Goal: Information Seeking & Learning: Learn about a topic

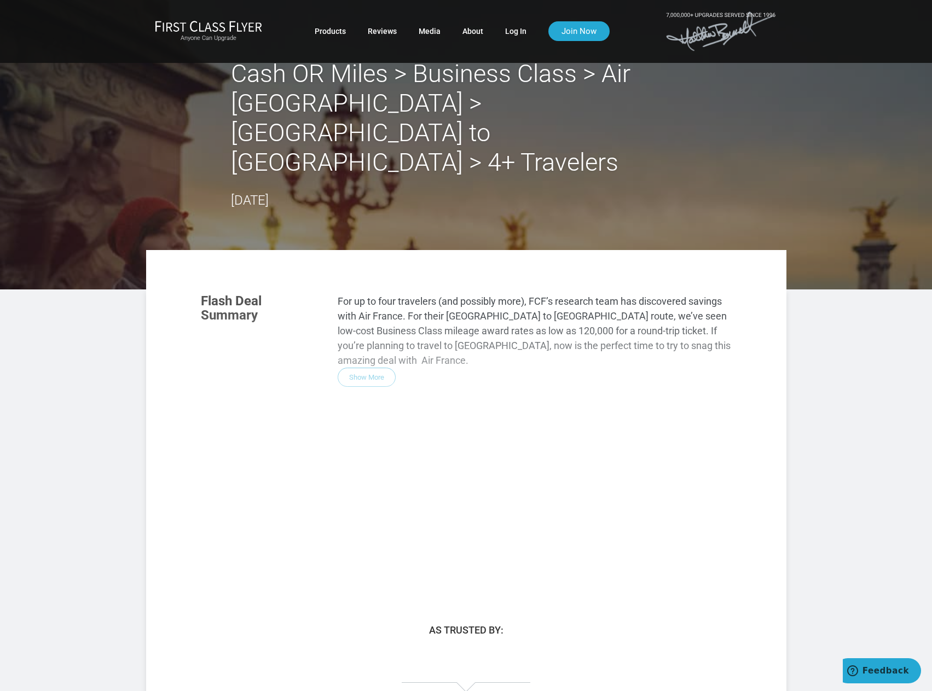
drag, startPoint x: 403, startPoint y: 251, endPoint x: 539, endPoint y: 271, distance: 137.2
click at [539, 283] on div "Flash Deal Summary For up to four travelers (and possibly more), FCF’s research…" at bounding box center [466, 432] width 553 height 298
click at [369, 303] on div "Flash Deal Summary For up to four travelers (and possibly more), FCF’s research…" at bounding box center [466, 432] width 553 height 298
click at [362, 285] on div "Flash Deal Summary For up to four travelers (and possibly more), FCF’s research…" at bounding box center [466, 432] width 553 height 298
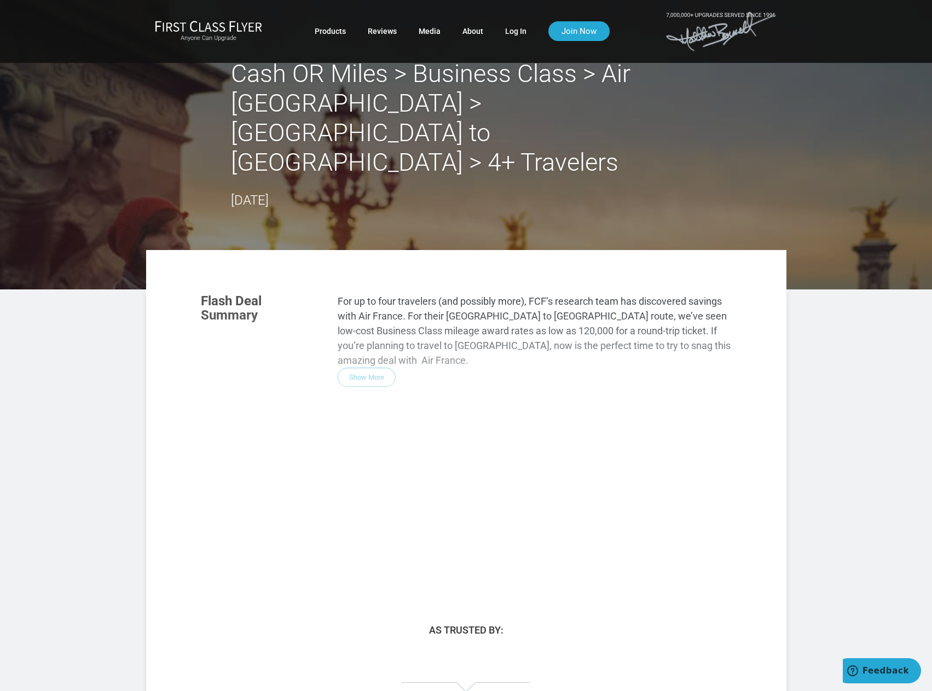
click at [364, 303] on div "Flash Deal Summary For up to four travelers (and possibly more), FCF’s research…" at bounding box center [466, 432] width 553 height 298
click at [367, 283] on div "Flash Deal Summary For up to four travelers (and possibly more), FCF’s research…" at bounding box center [466, 432] width 553 height 298
drag, startPoint x: 369, startPoint y: 229, endPoint x: 584, endPoint y: 290, distance: 223.5
click at [575, 287] on div "Flash Deal Summary For up to four travelers (and possibly more), FCF’s research…" at bounding box center [466, 432] width 553 height 298
click at [596, 293] on div "Flash Deal Summary For up to four travelers (and possibly more), FCF’s research…" at bounding box center [466, 432] width 553 height 298
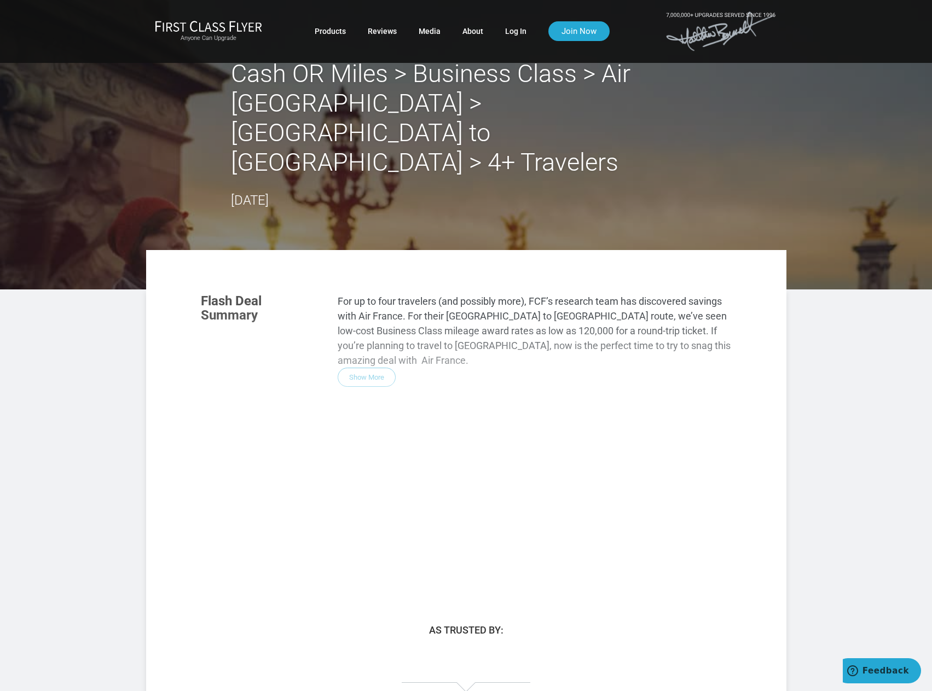
click at [491, 83] on h2 "Cash OR Miles > Business Class > Air [GEOGRAPHIC_DATA] > [GEOGRAPHIC_DATA] to […" at bounding box center [466, 118] width 471 height 118
click at [233, 28] on img at bounding box center [208, 25] width 107 height 11
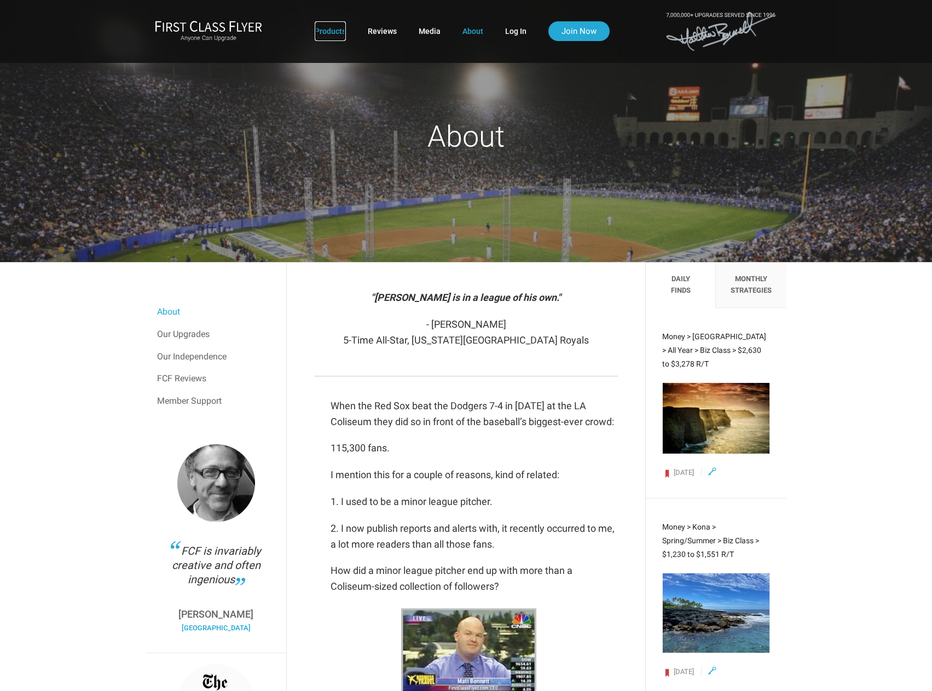
click at [319, 29] on link "Products" at bounding box center [330, 31] width 31 height 20
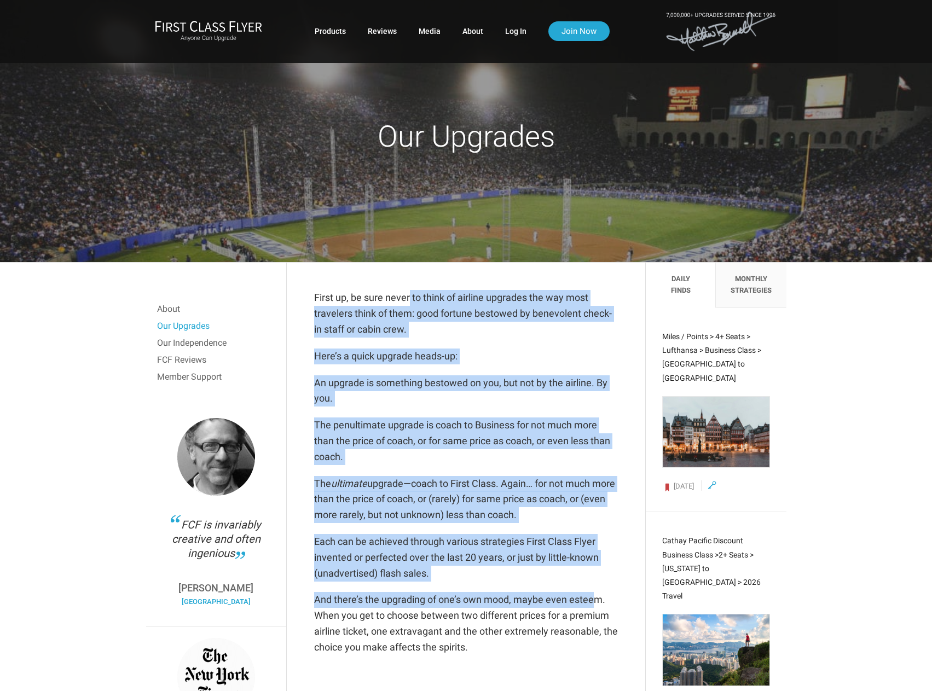
drag, startPoint x: 409, startPoint y: 294, endPoint x: 597, endPoint y: 601, distance: 359.4
click at [597, 600] on div "First up, be sure never to think of airline upgrades the way most travelers thi…" at bounding box center [466, 472] width 304 height 365
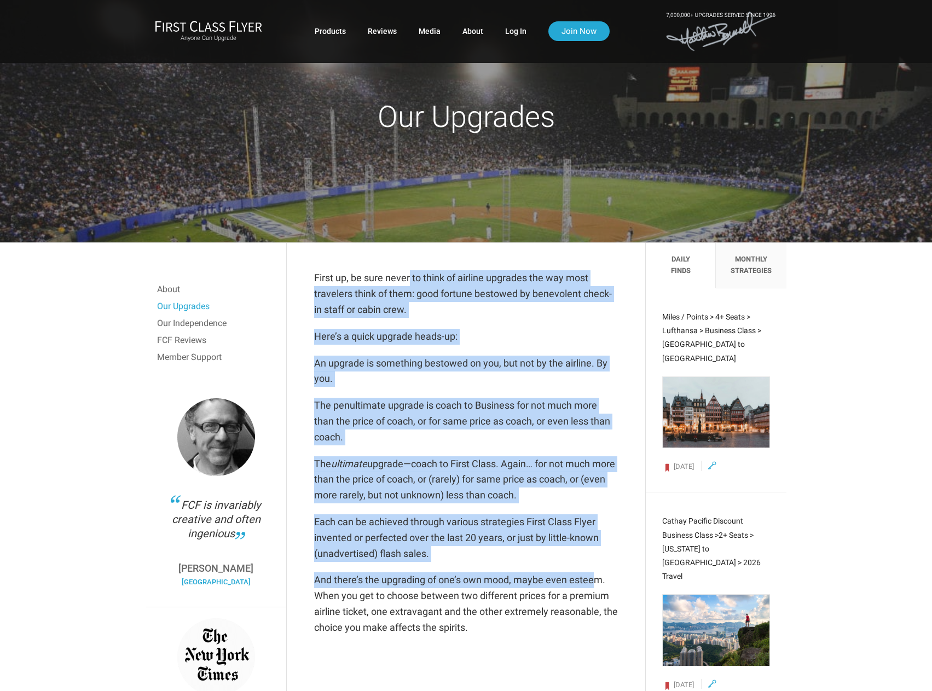
scroll to position [55, 0]
